Goal: Task Accomplishment & Management: Use online tool/utility

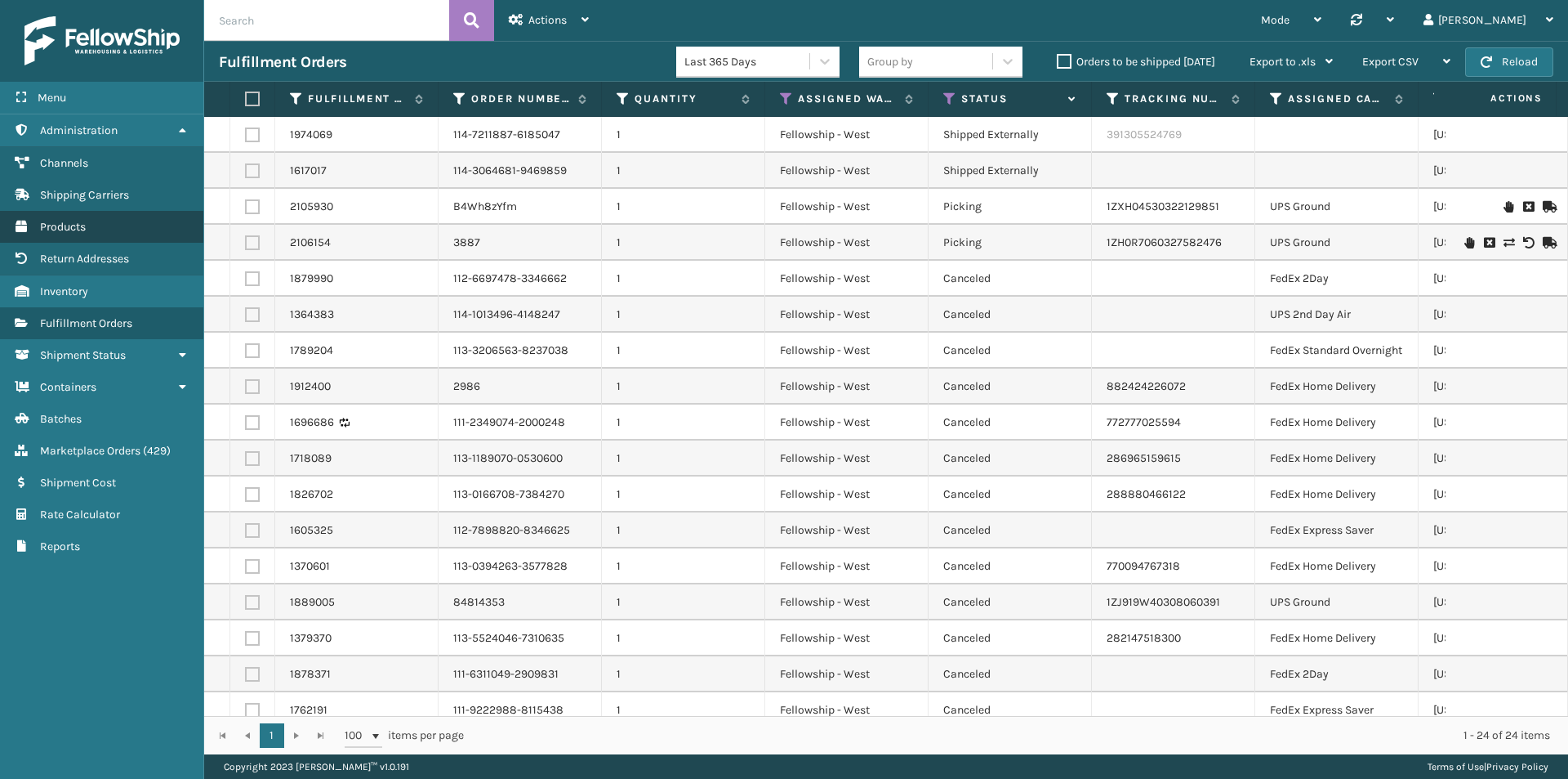
click at [65, 235] on link "Products" at bounding box center [101, 227] width 203 height 32
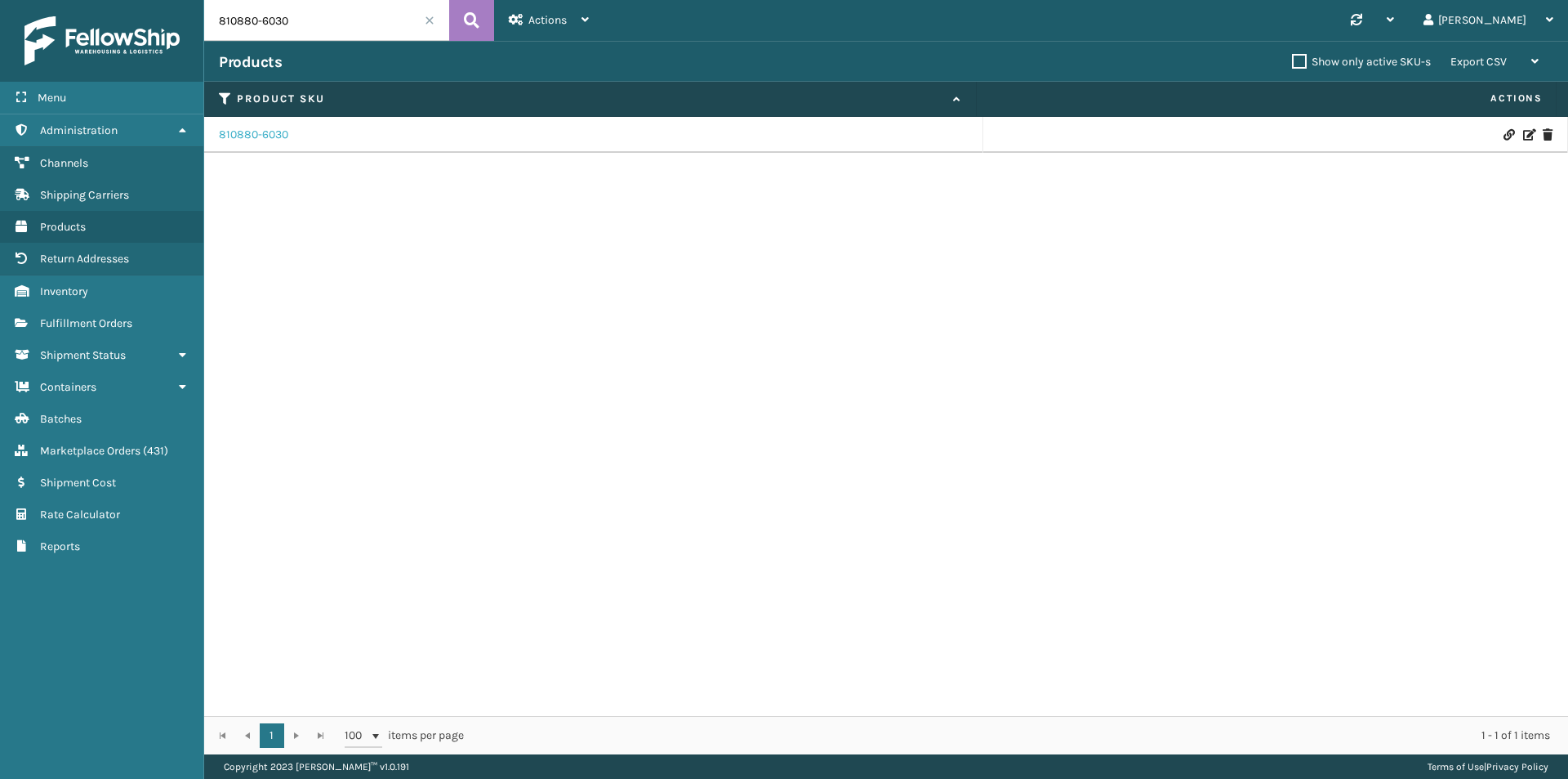
click at [257, 134] on link "810880-6030" at bounding box center [253, 134] width 69 height 16
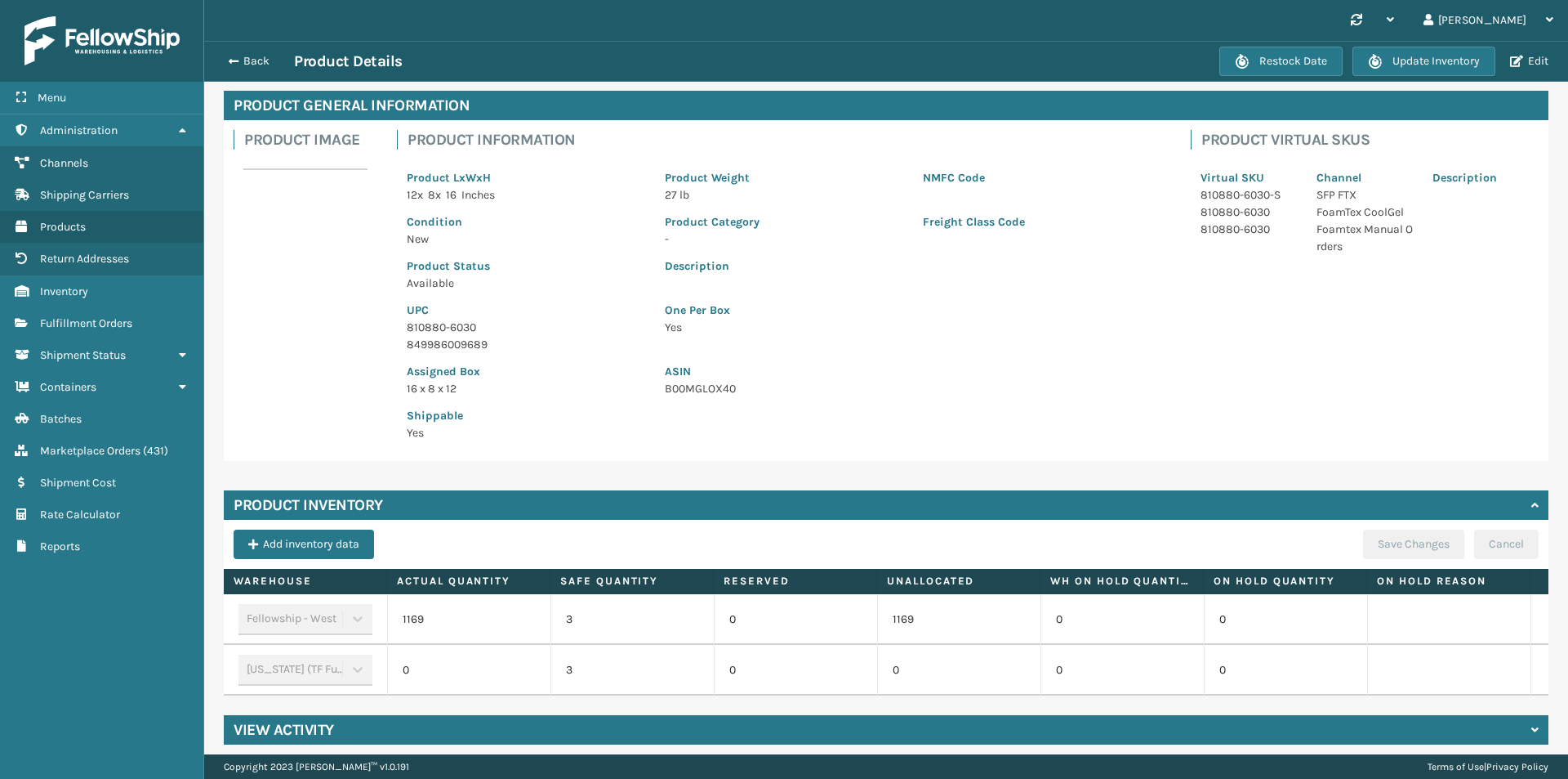
scroll to position [89, 0]
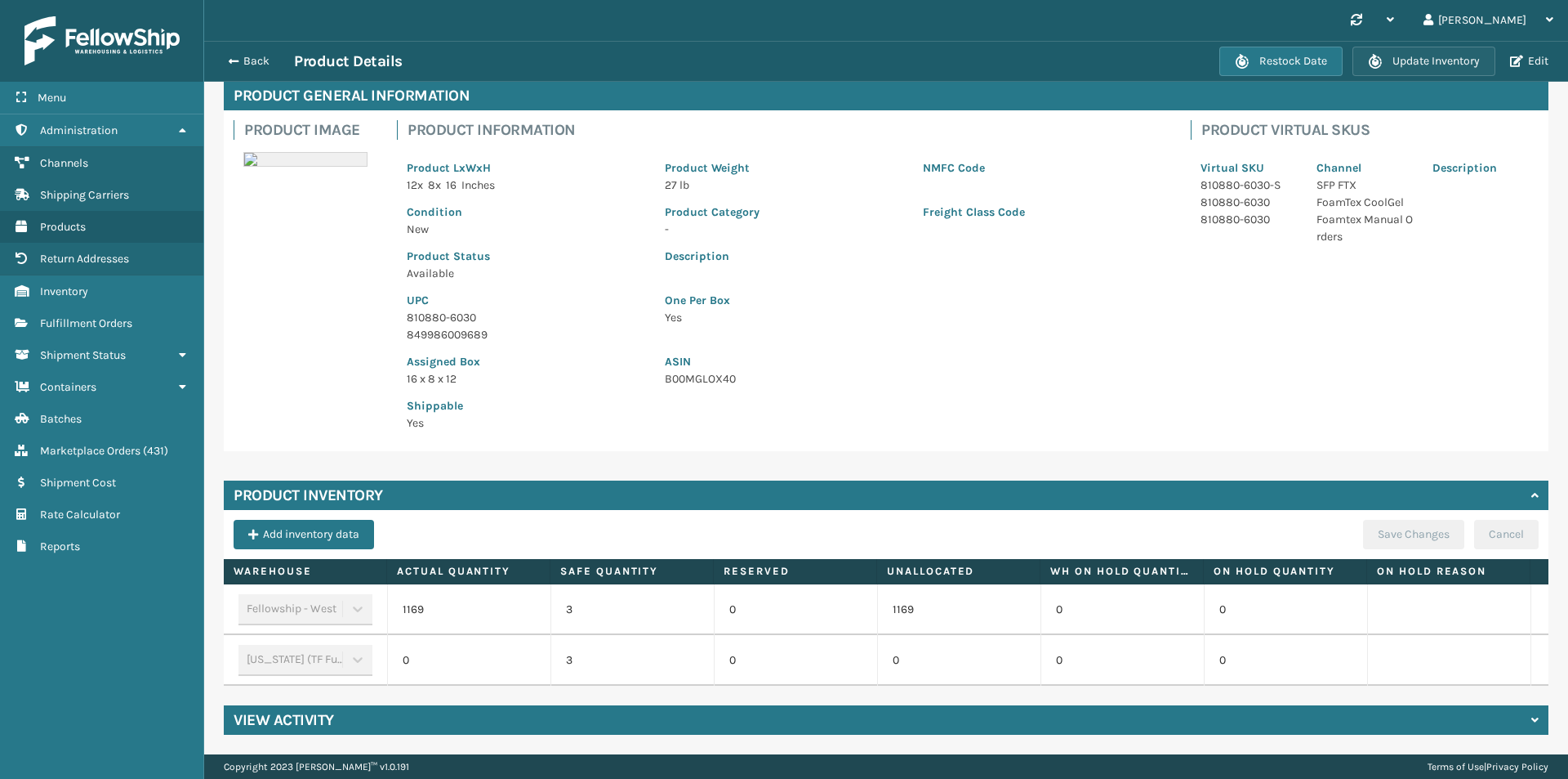
click at [1444, 63] on button "Update Inventory" at bounding box center [1424, 61] width 143 height 30
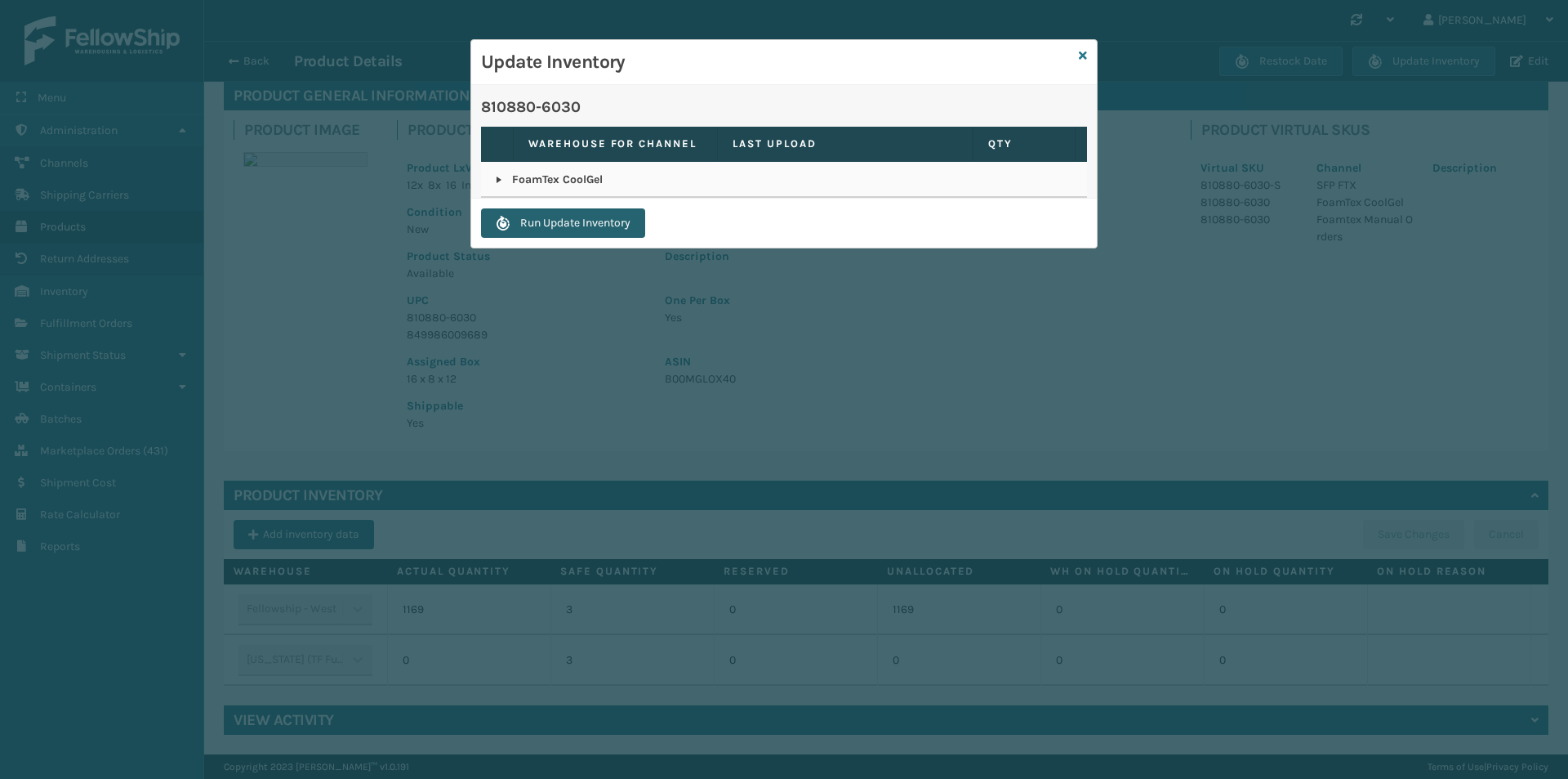
click at [568, 223] on button "Run Update Inventory" at bounding box center [563, 223] width 164 height 30
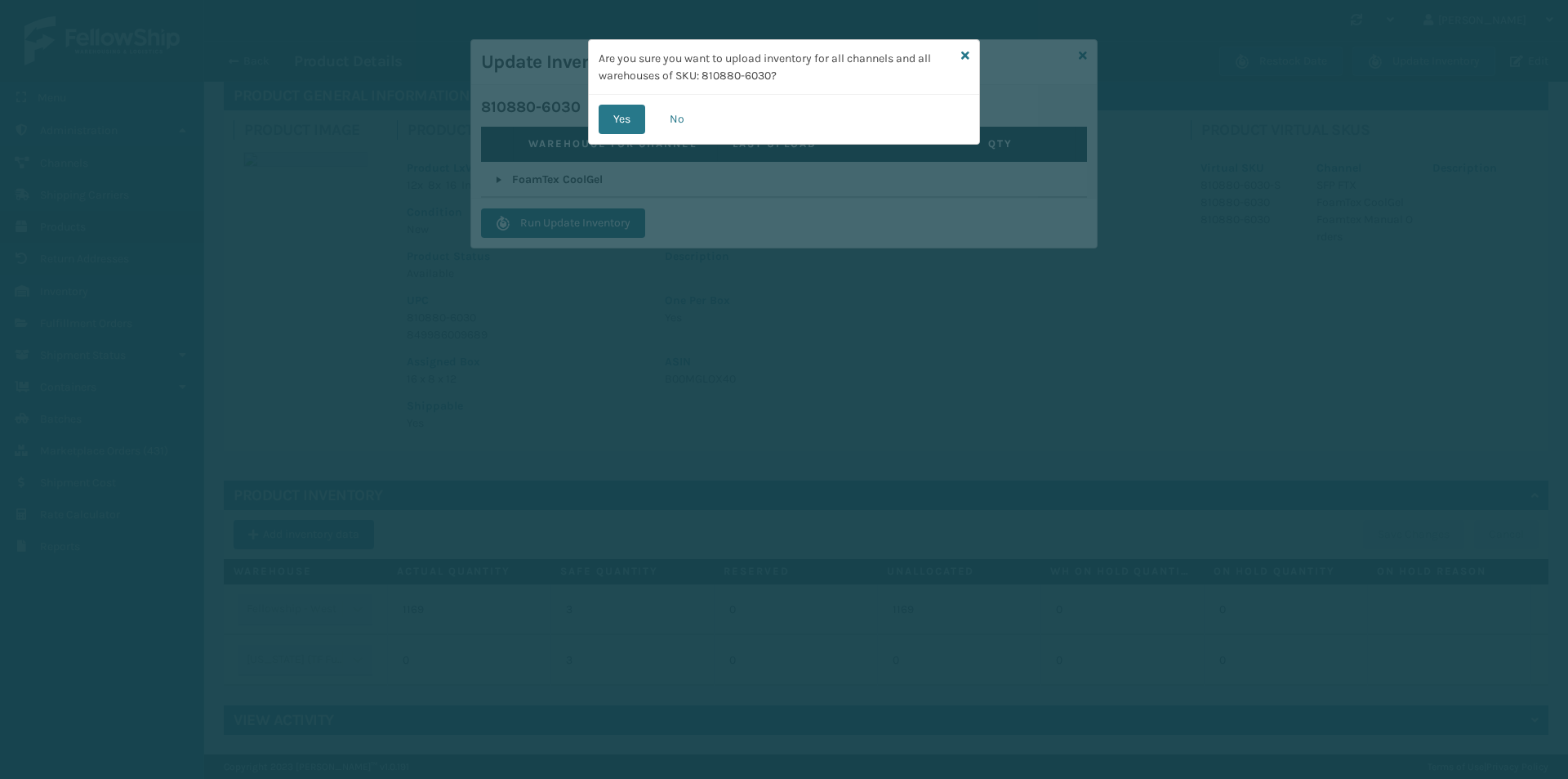
click at [628, 116] on button "Yes" at bounding box center [622, 119] width 46 height 30
